Goal: Find specific page/section: Find specific page/section

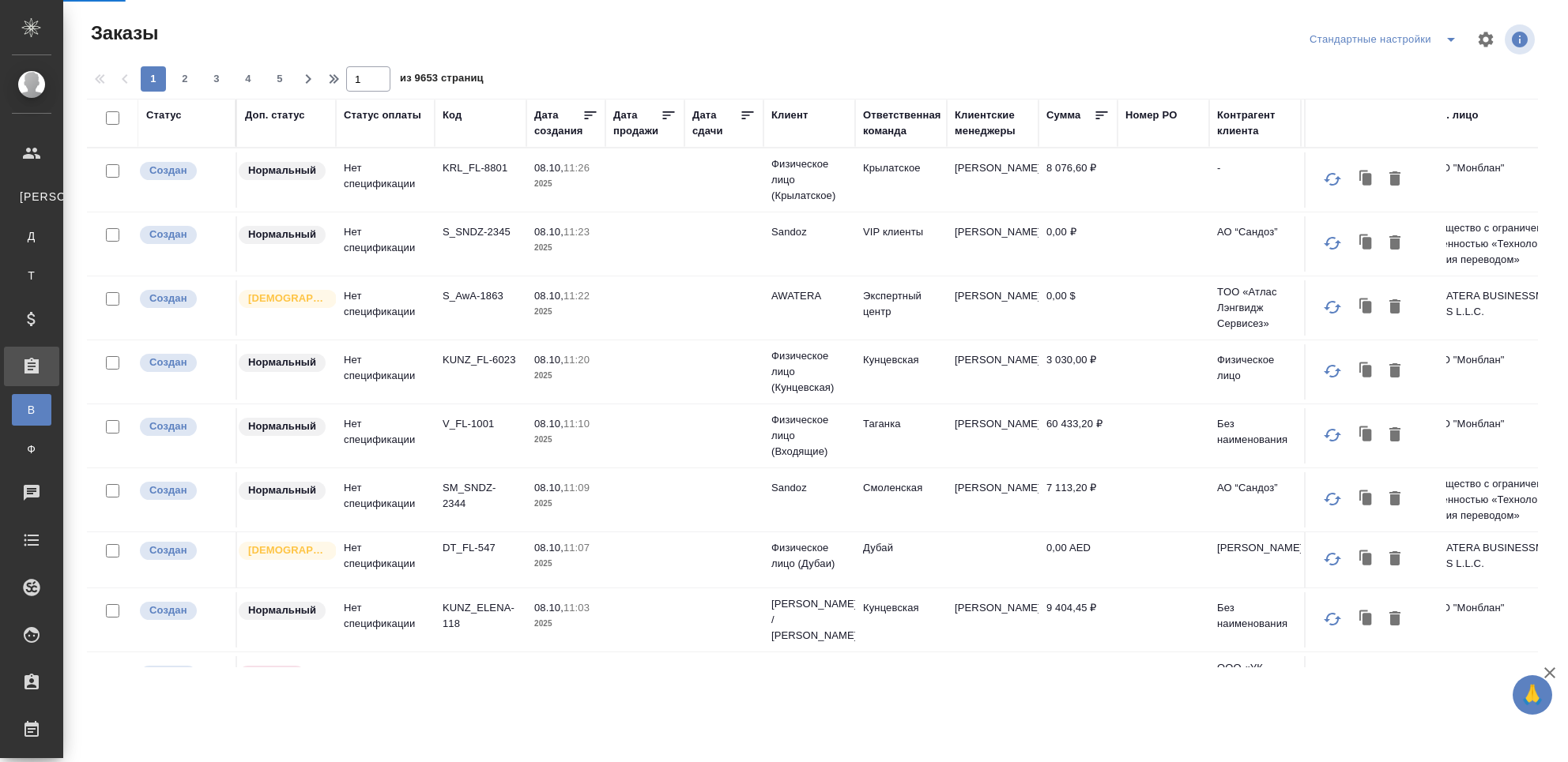
click at [24, 191] on div "Клиенты" at bounding box center [12, 197] width 24 height 16
select select "RU"
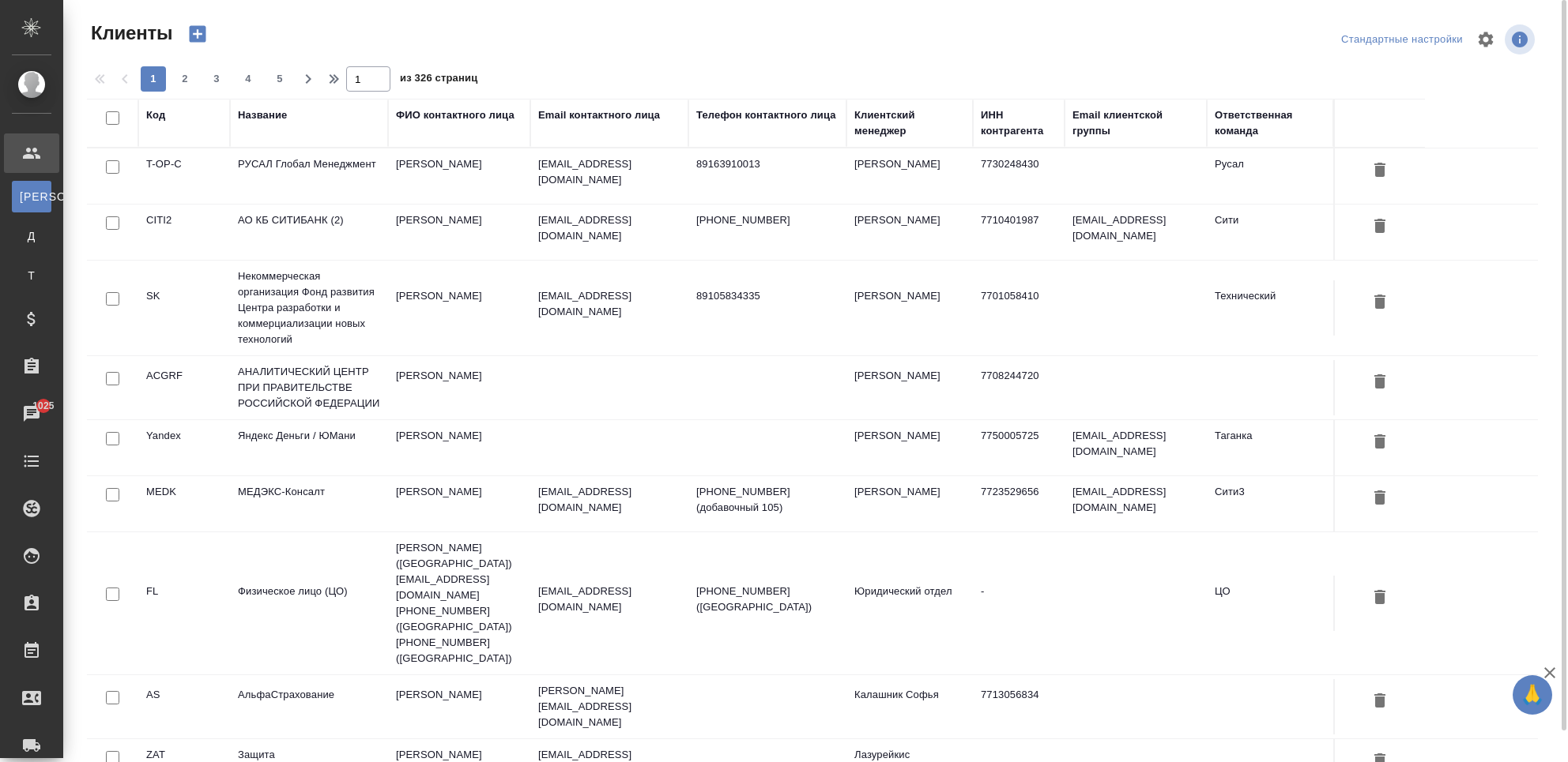
click at [268, 106] on th "Название" at bounding box center [309, 122] width 158 height 49
click at [242, 114] on div "Название" at bounding box center [262, 115] width 49 height 16
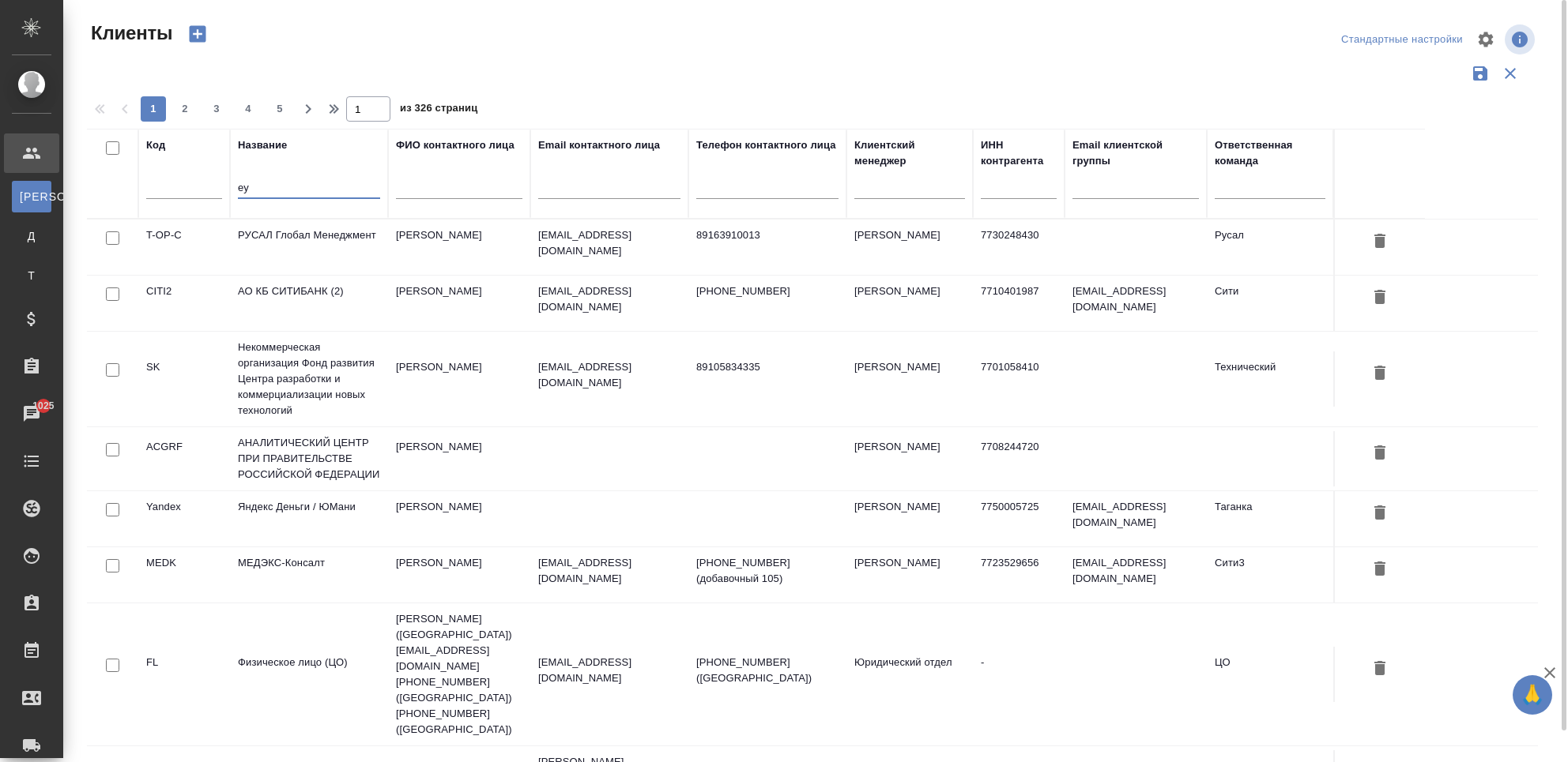
type input "е"
type input "test"
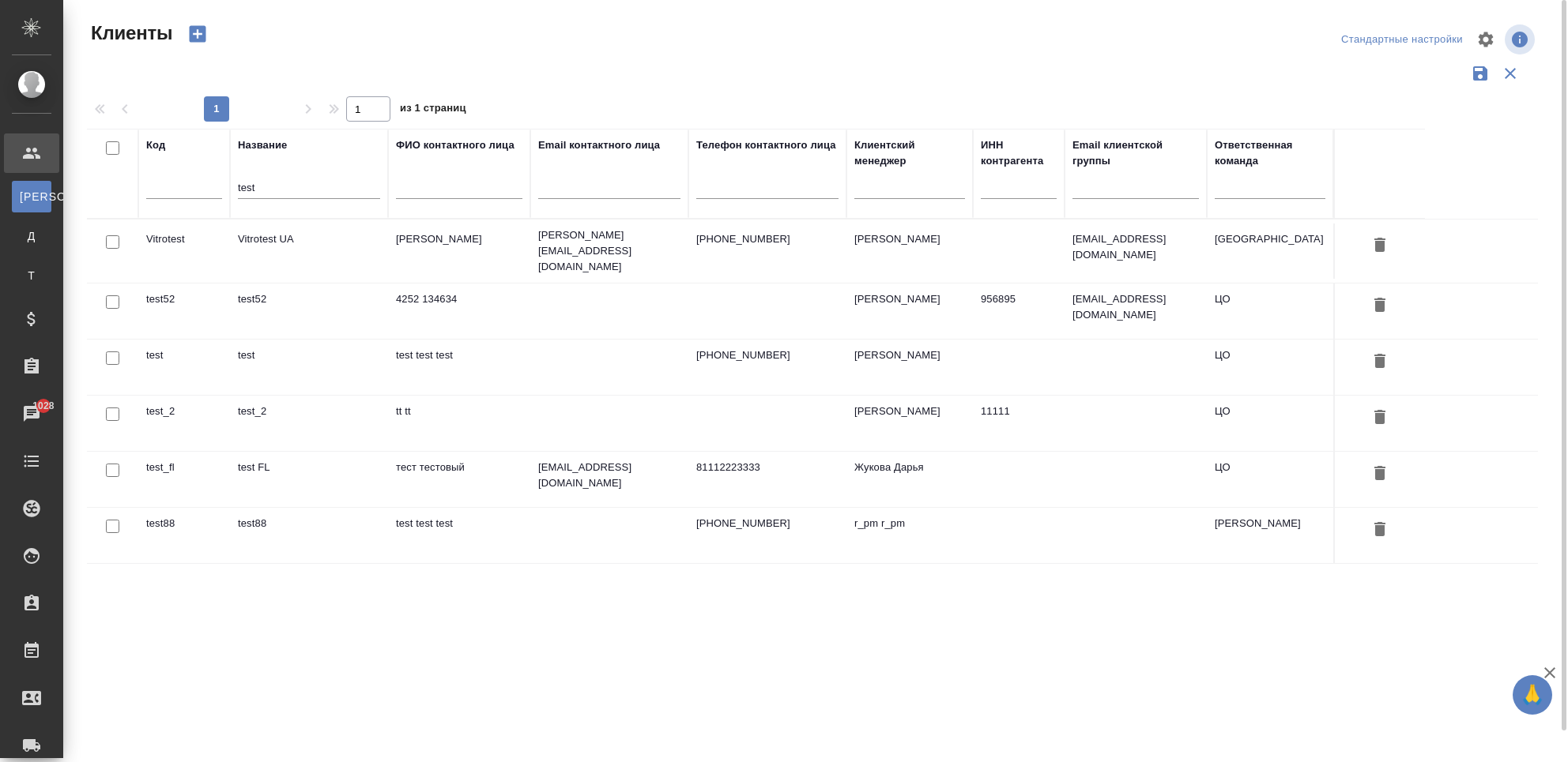
click at [278, 284] on td "test52" at bounding box center [309, 311] width 158 height 55
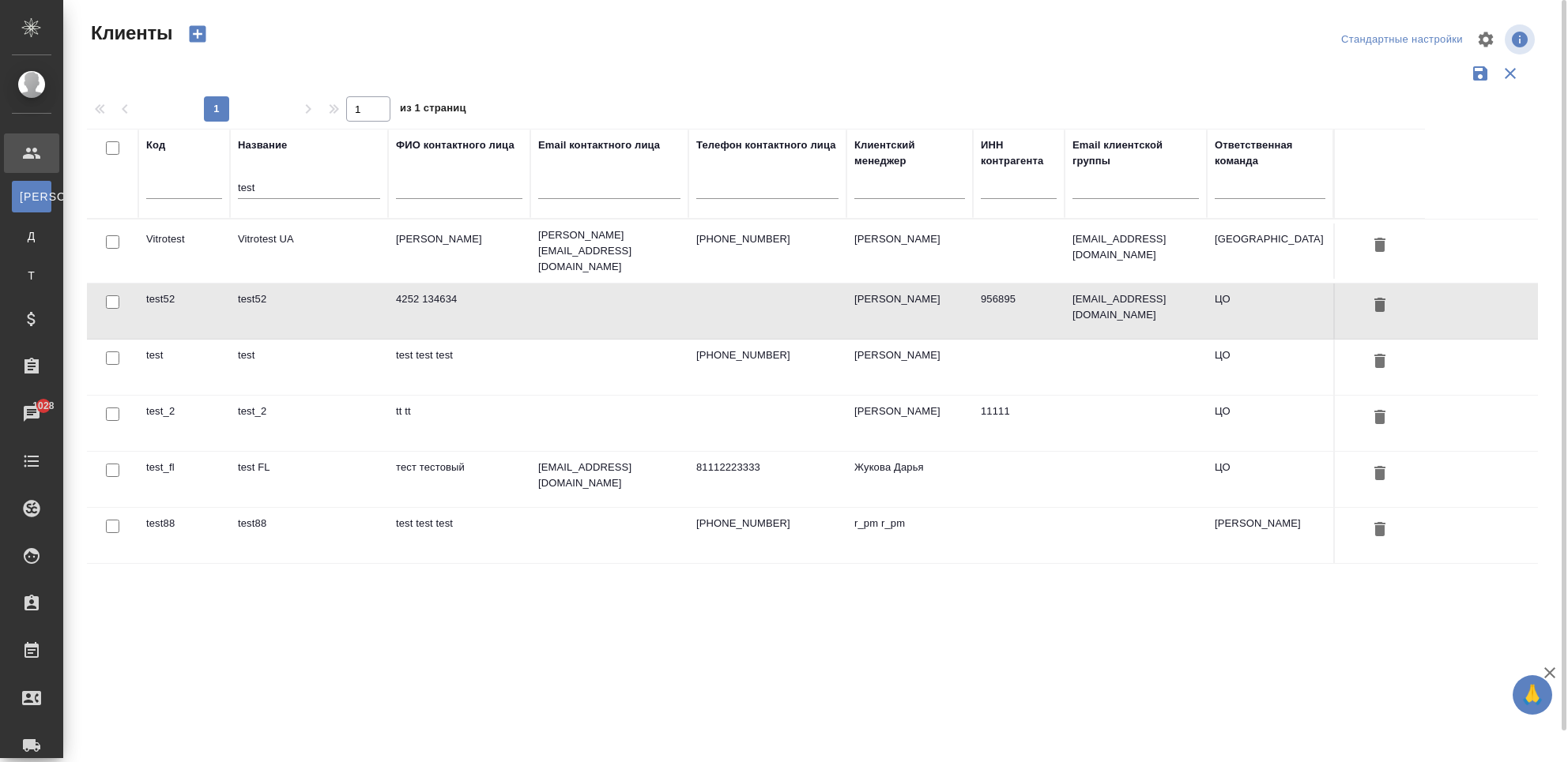
click at [278, 284] on td "test52" at bounding box center [309, 311] width 158 height 55
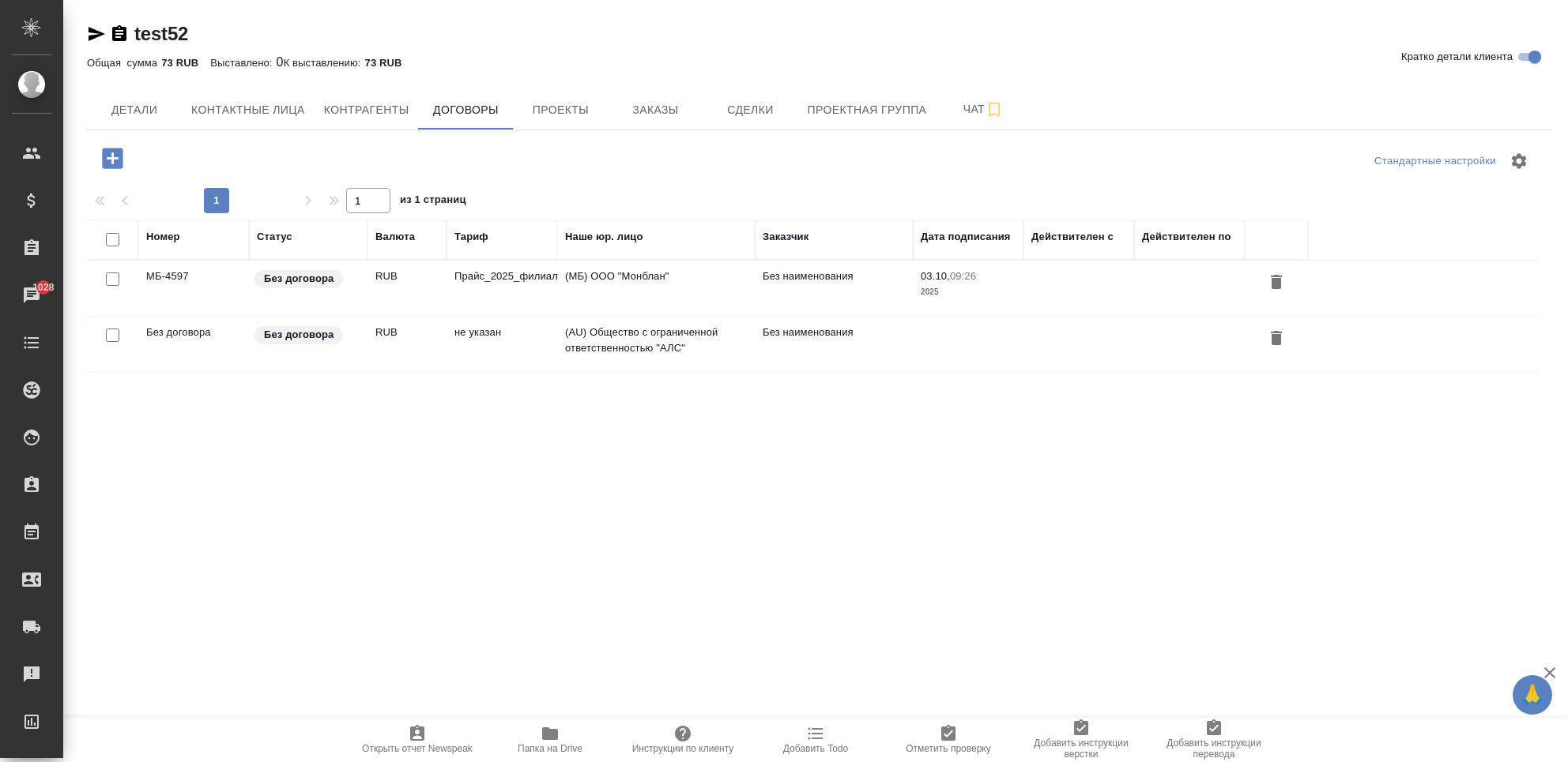
click at [423, 307] on td "RUB" at bounding box center [406, 288] width 79 height 55
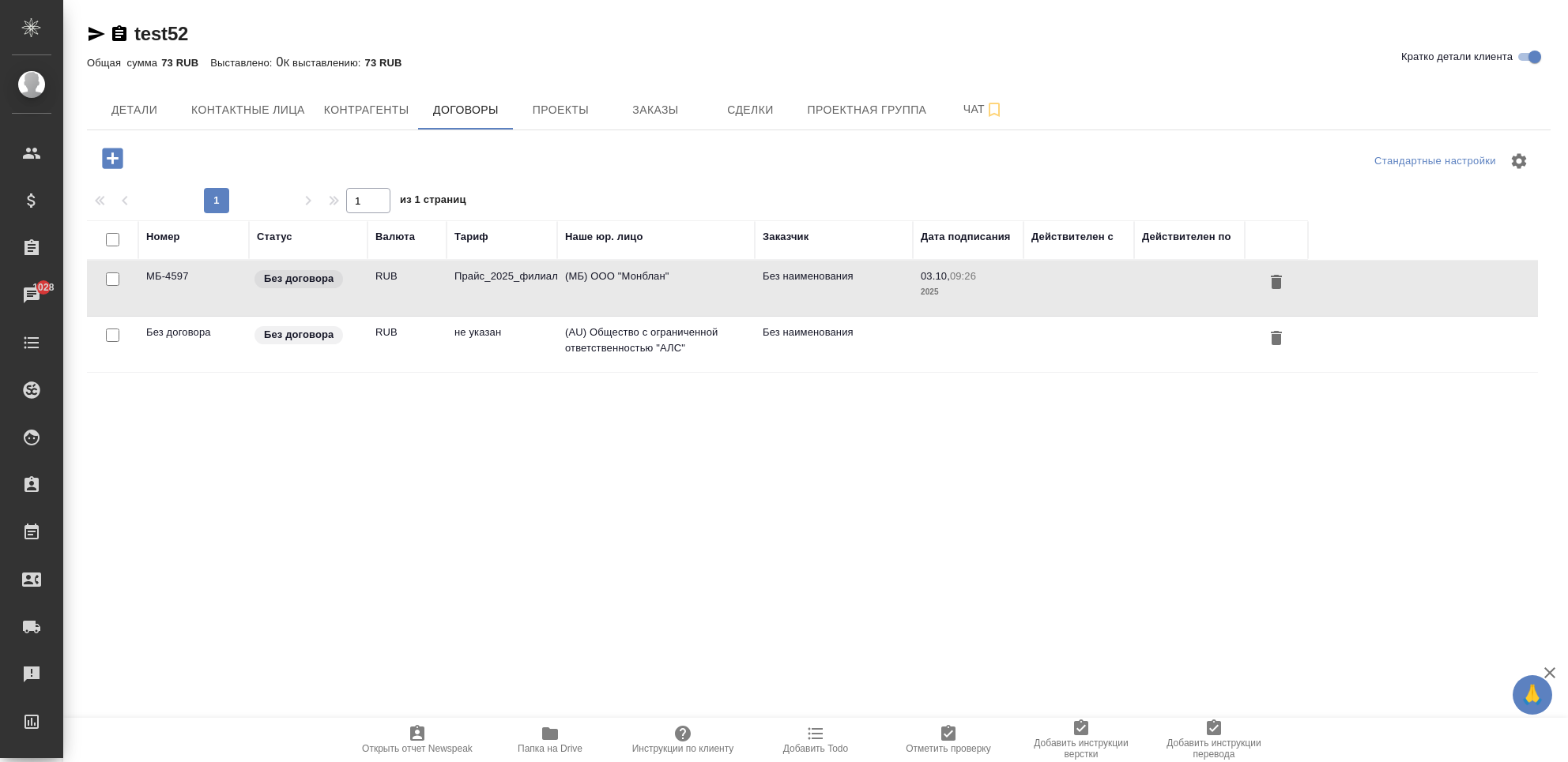
click at [423, 307] on td "RUB" at bounding box center [406, 288] width 79 height 55
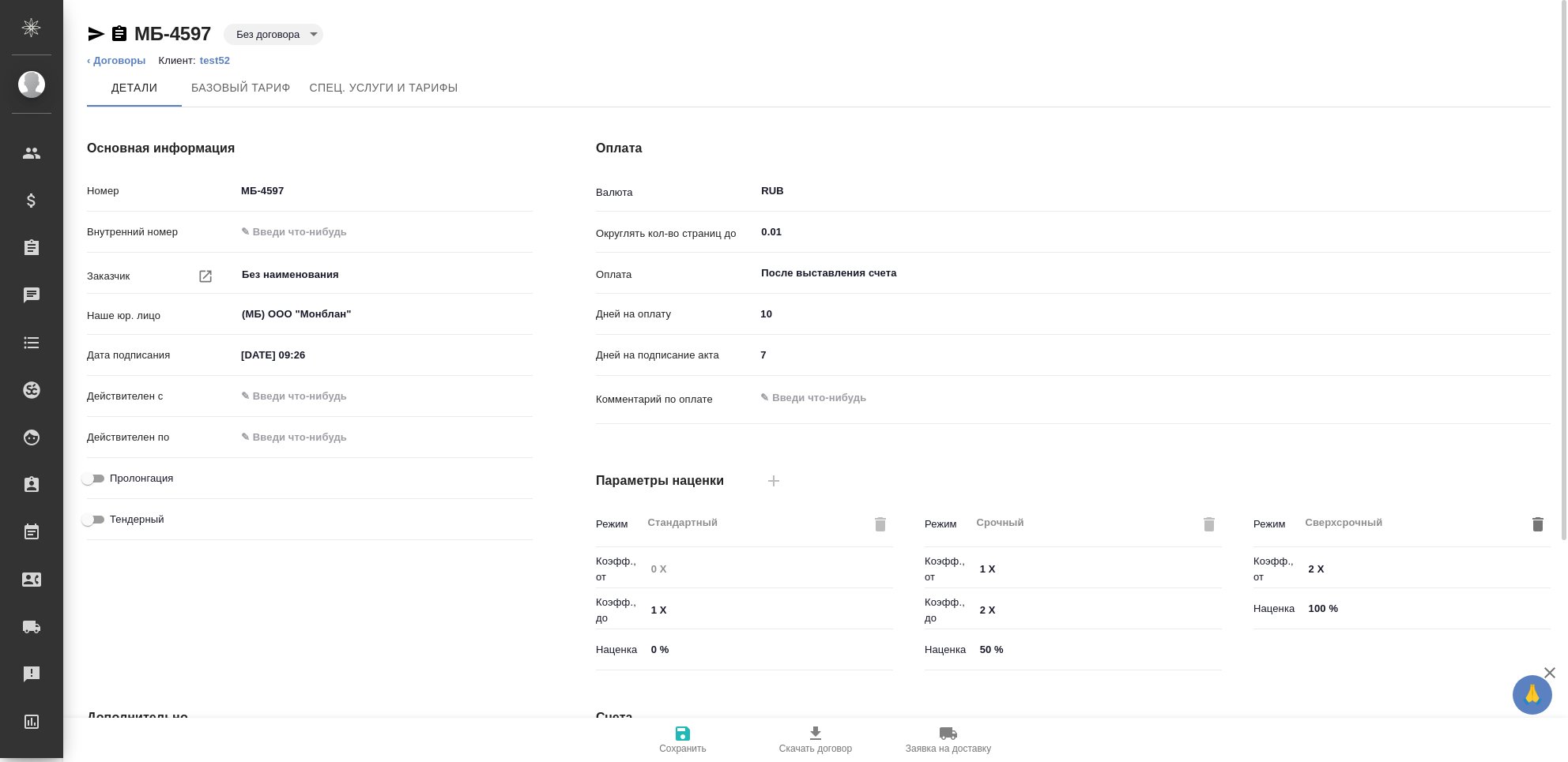
type input "Прайс_2025_филиалы"
click at [194, 87] on span "Базовый тариф" at bounding box center [241, 88] width 99 height 20
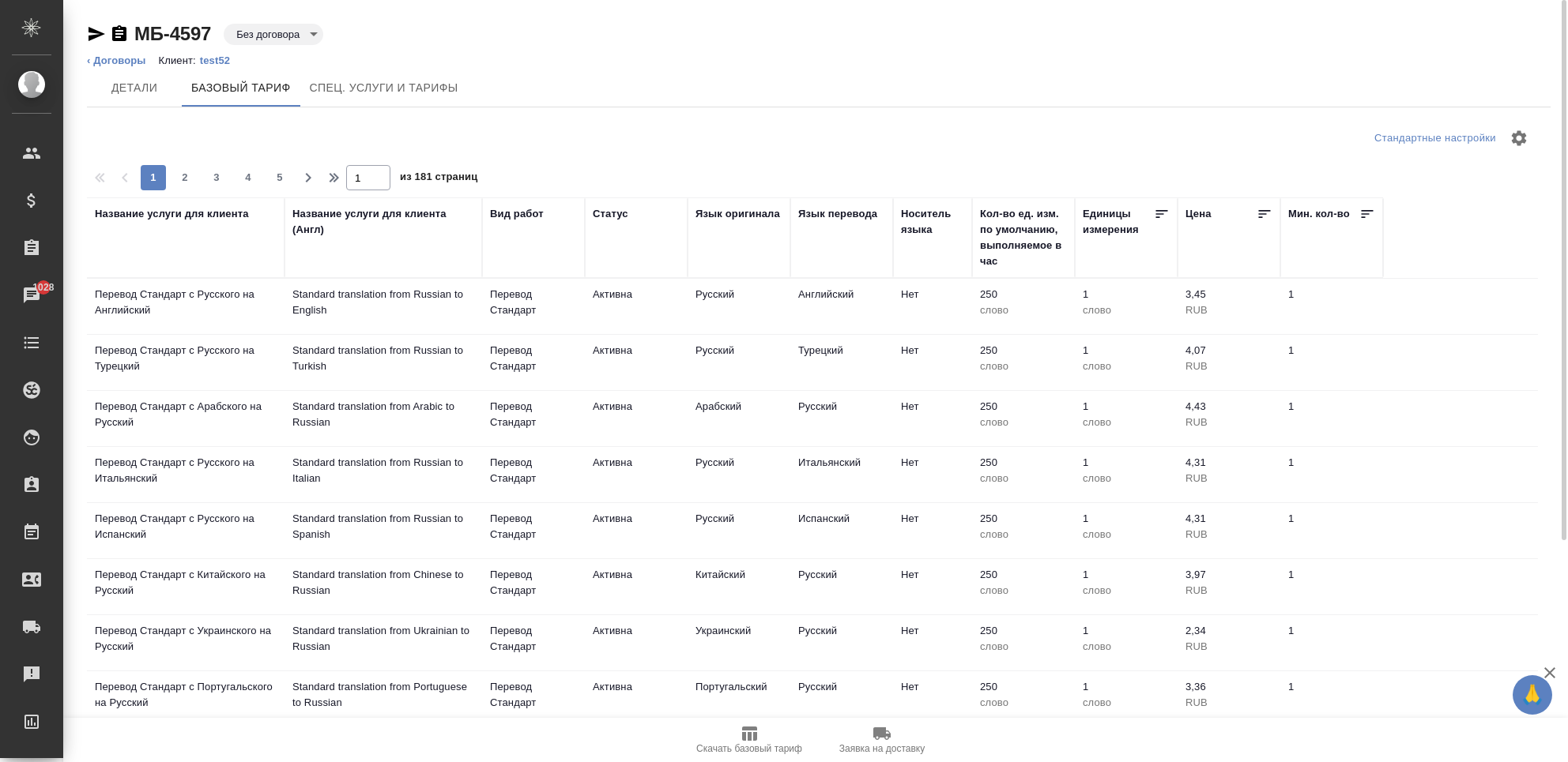
click at [166, 217] on div "Название услуги для клиента" at bounding box center [172, 214] width 154 height 16
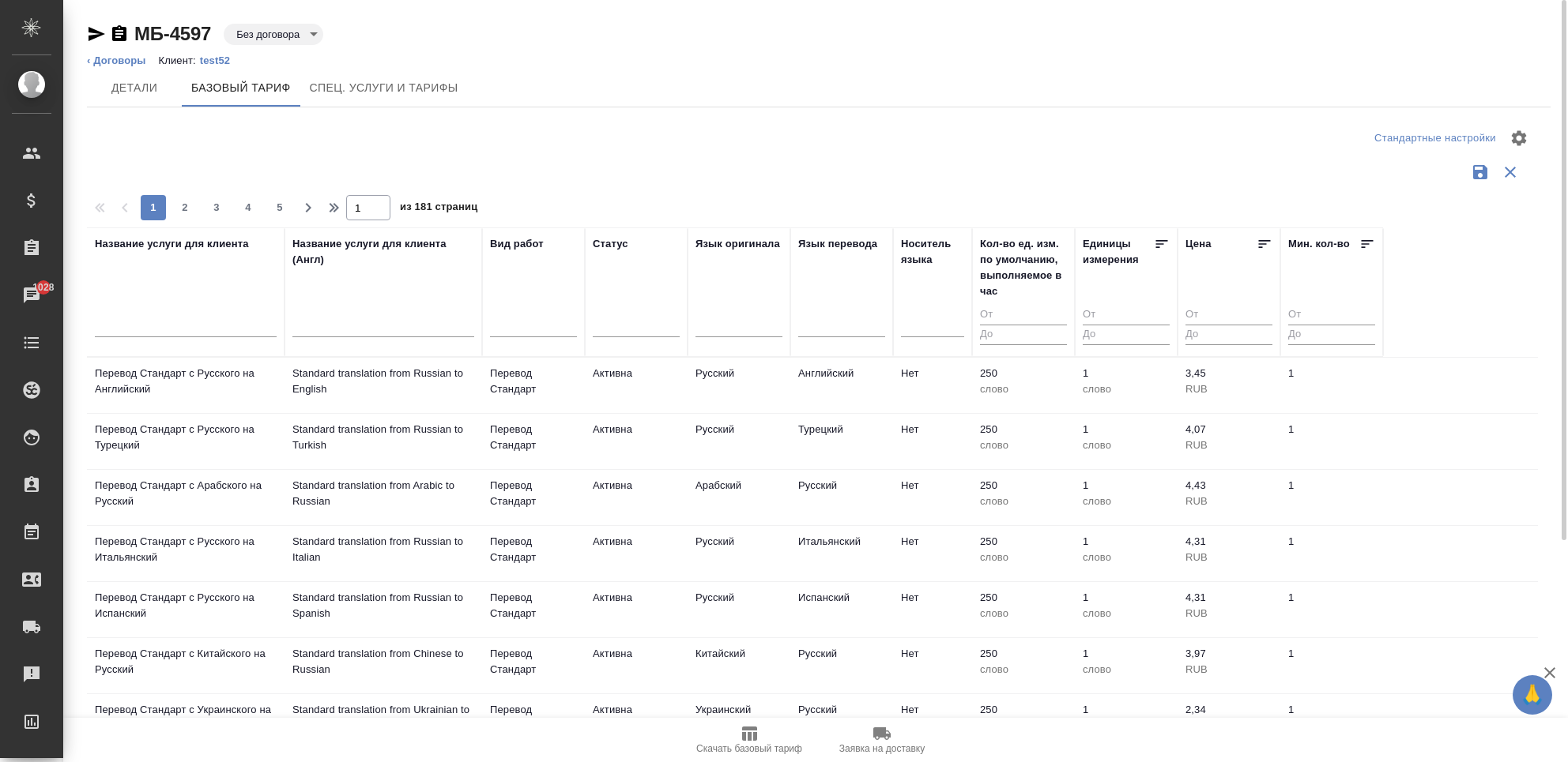
click at [145, 316] on div at bounding box center [186, 328] width 182 height 38
click at [138, 323] on input "text" at bounding box center [186, 326] width 182 height 20
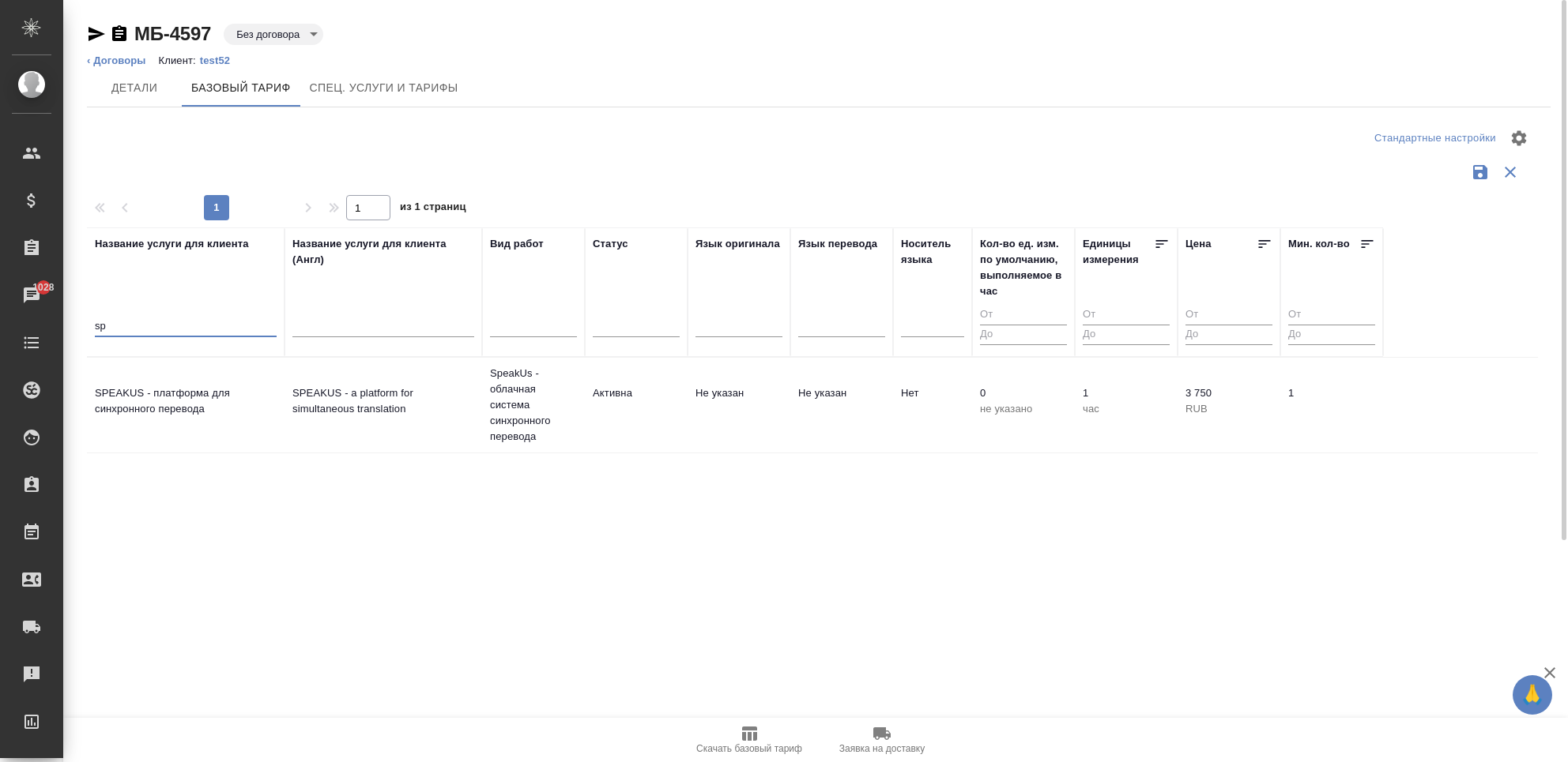
type input "s"
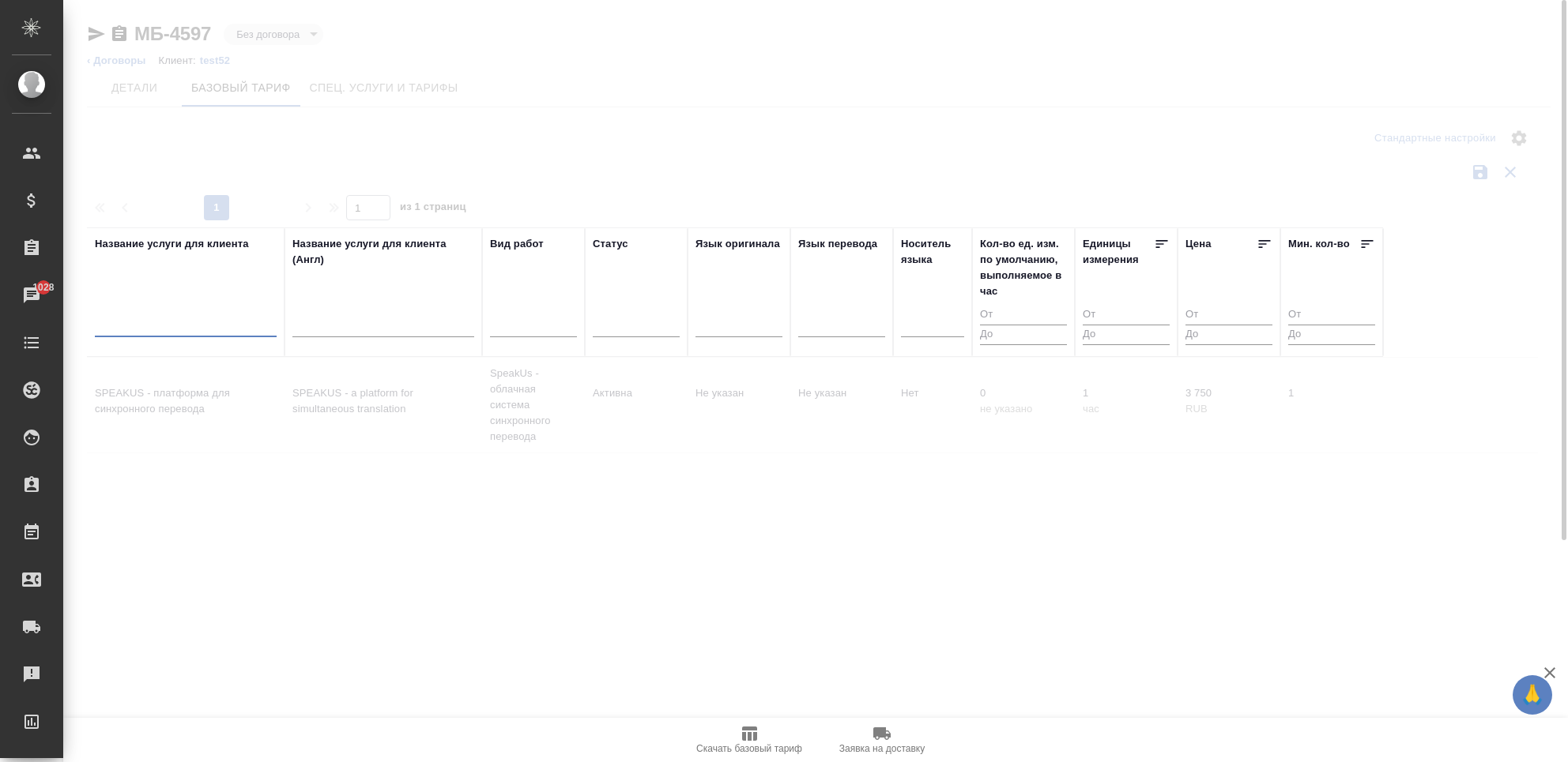
click at [132, 93] on div at bounding box center [815, 381] width 1505 height 762
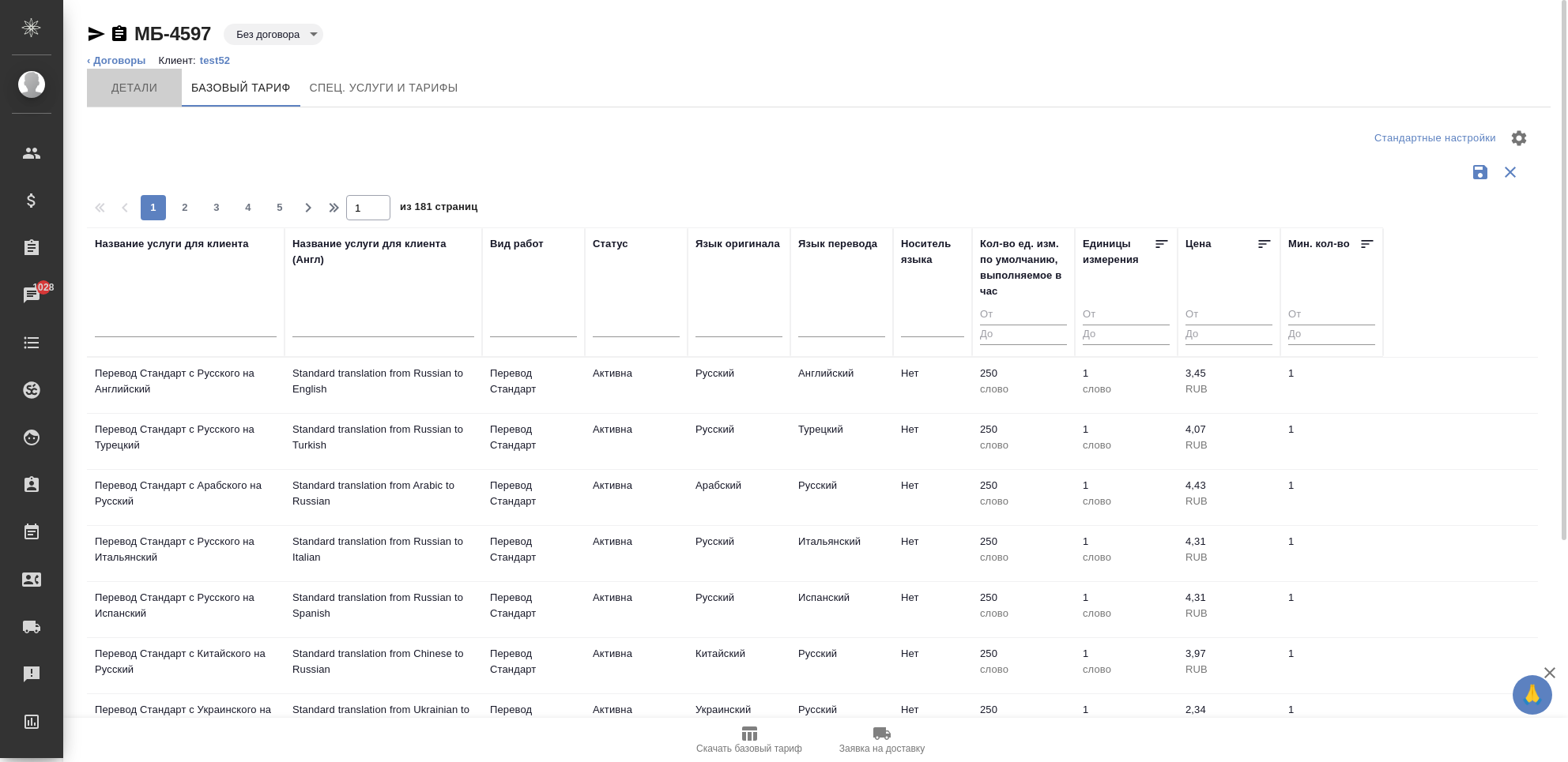
click at [128, 95] on span "Детали" at bounding box center [134, 88] width 76 height 20
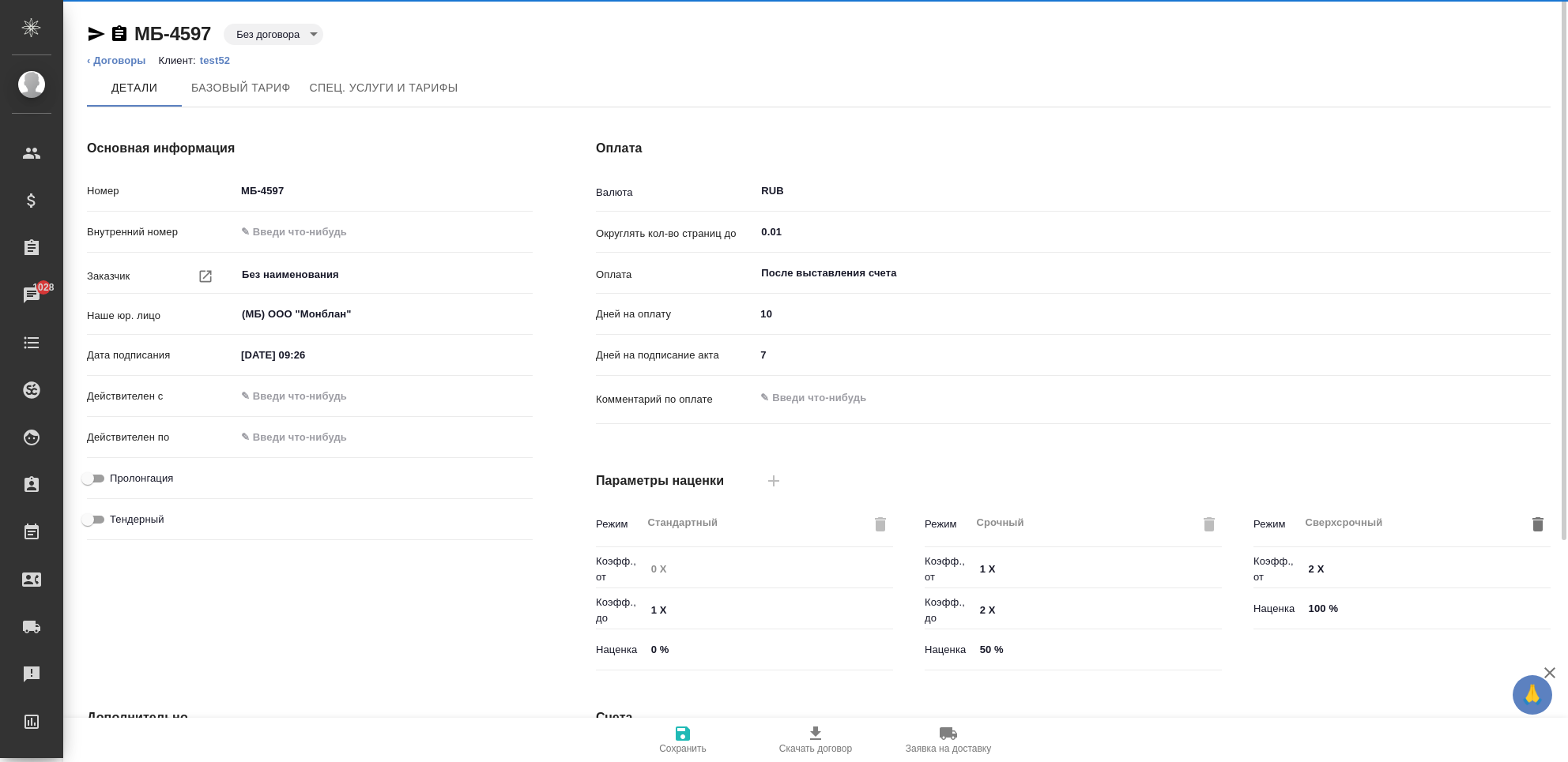
type input "Прайс_2025_филиалы"
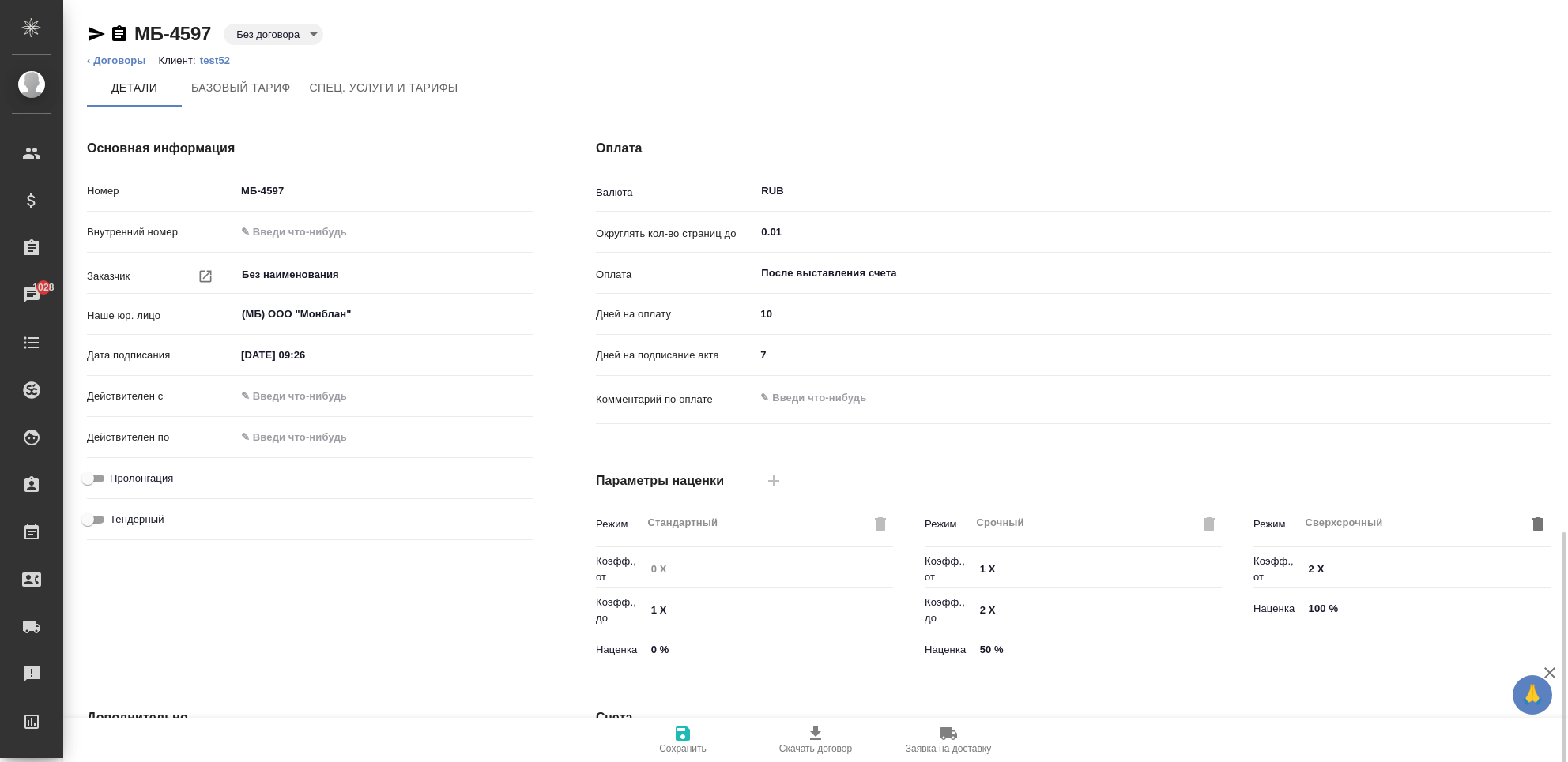
scroll to position [311, 0]
